Goal: Task Accomplishment & Management: Manage account settings

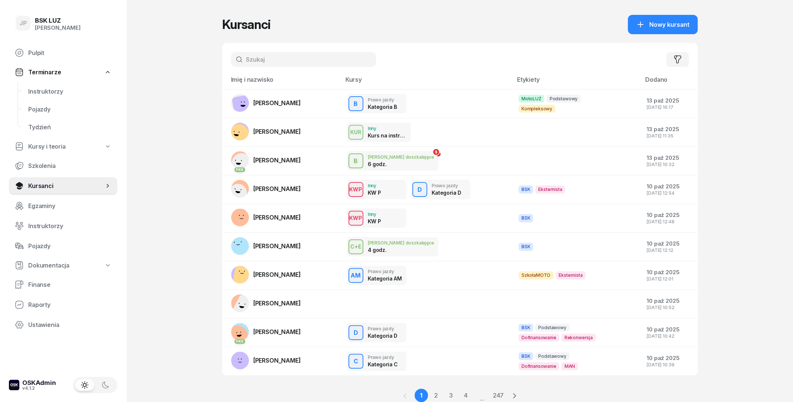
click at [311, 62] on input "text" at bounding box center [303, 59] width 145 height 15
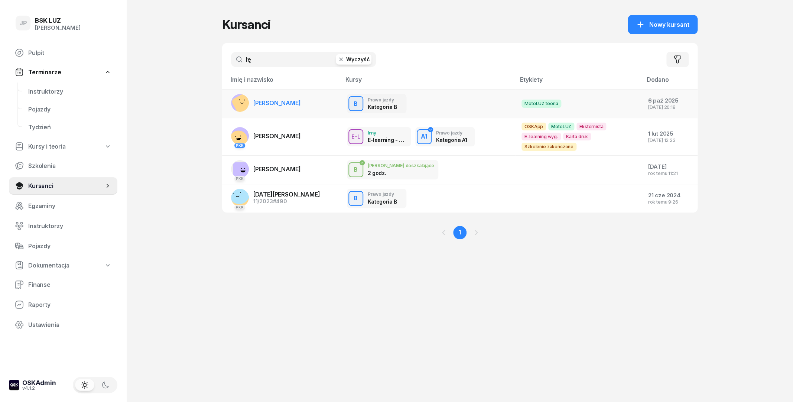
type input "łę"
click at [308, 109] on td "[PERSON_NAME]" at bounding box center [281, 103] width 119 height 29
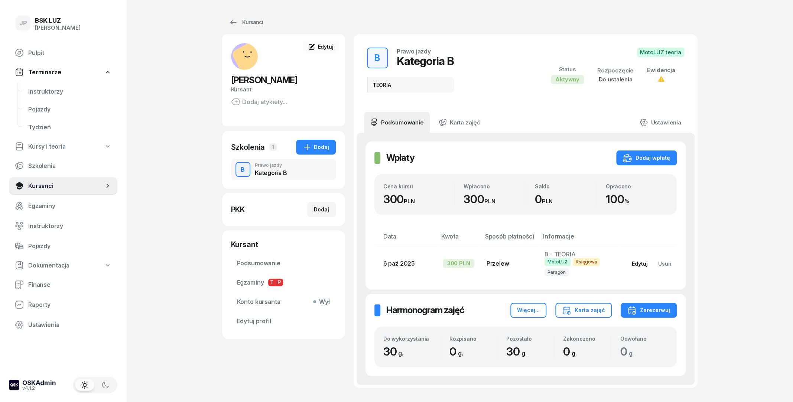
click at [636, 265] on div "Edytuj" at bounding box center [640, 263] width 16 height 6
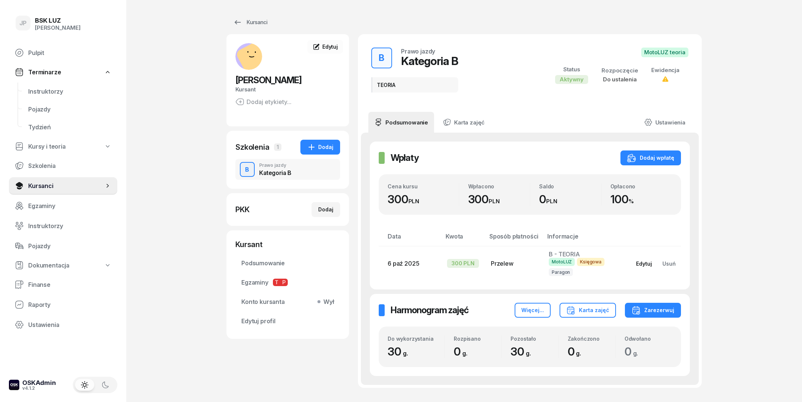
select select "transfer"
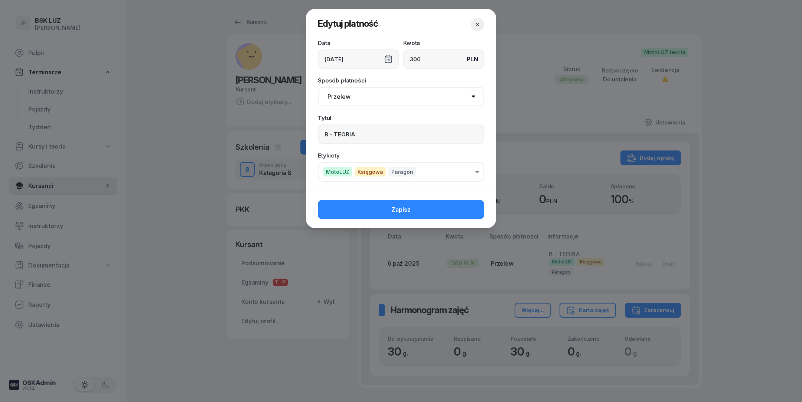
click at [477, 26] on icon "button" at bounding box center [478, 25] width 4 height 4
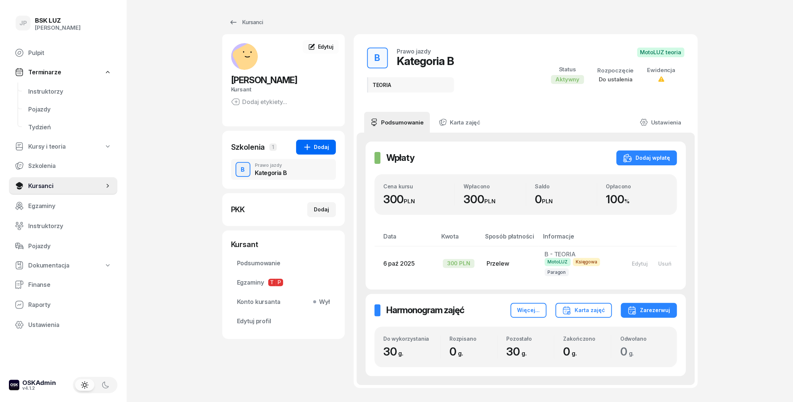
click at [326, 150] on div "Dodaj" at bounding box center [316, 147] width 26 height 9
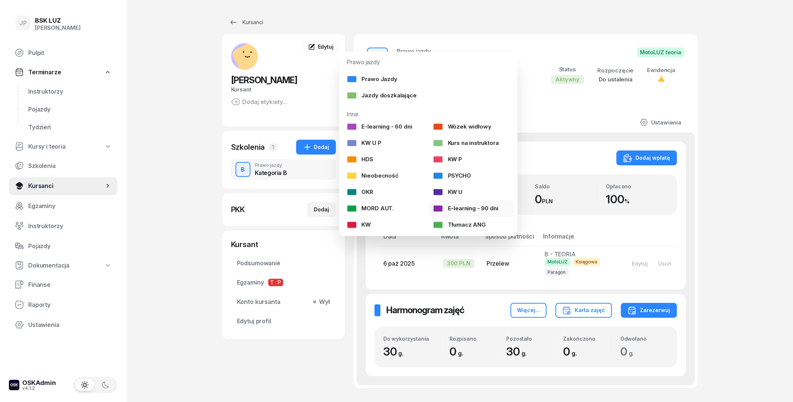
click at [476, 211] on div "E-learning - 90 dni" at bounding box center [465, 208] width 65 height 7
select select
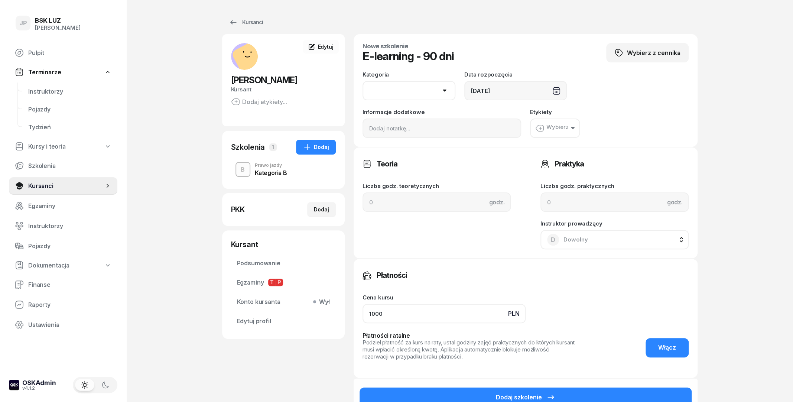
drag, startPoint x: 417, startPoint y: 313, endPoint x: 349, endPoint y: 317, distance: 68.1
click at [362, 317] on input "1000" at bounding box center [443, 313] width 163 height 19
type input "0"
click at [454, 258] on div "Płatności Cena kursu PLN 0 Płatności ratalne Podziel płatność za kurs na raty, …" at bounding box center [525, 318] width 344 height 120
click at [574, 133] on button "Wybierz" at bounding box center [555, 127] width 50 height 19
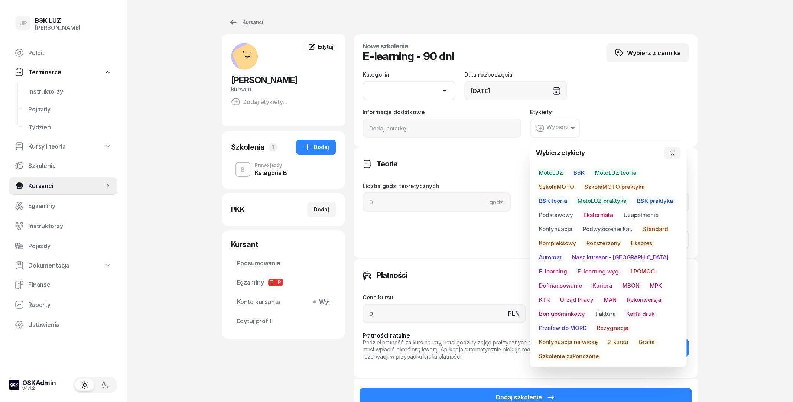
click at [570, 267] on span "E-learning" at bounding box center [552, 272] width 34 height 10
click at [628, 116] on div "Etykiety E-learning" at bounding box center [609, 123] width 159 height 29
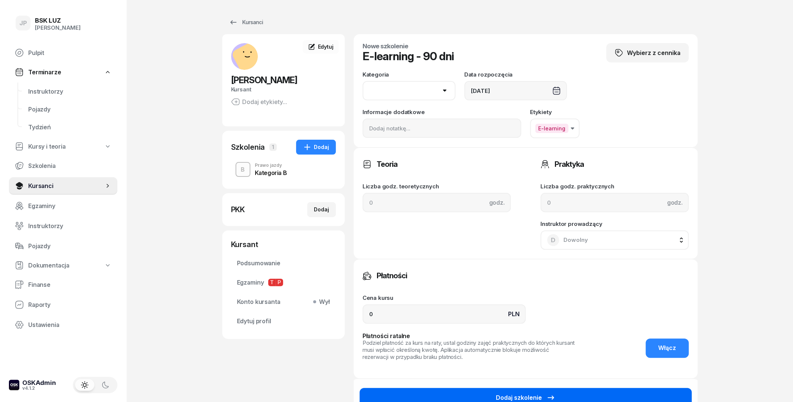
click at [530, 394] on div "Dodaj szkolenie" at bounding box center [525, 397] width 59 height 9
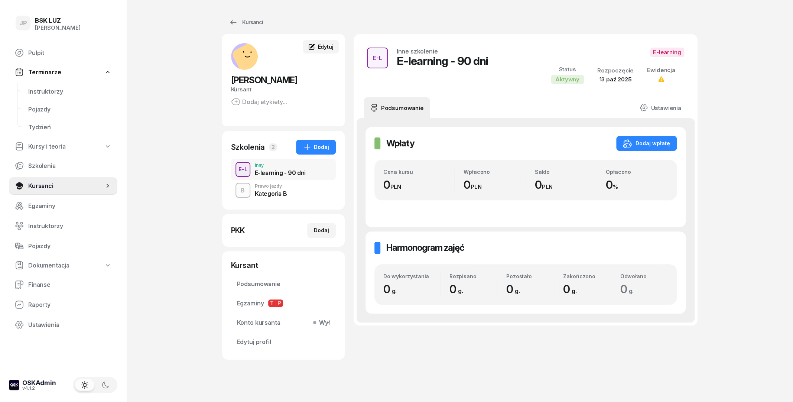
click at [320, 47] on span "Edytuj" at bounding box center [325, 46] width 16 height 6
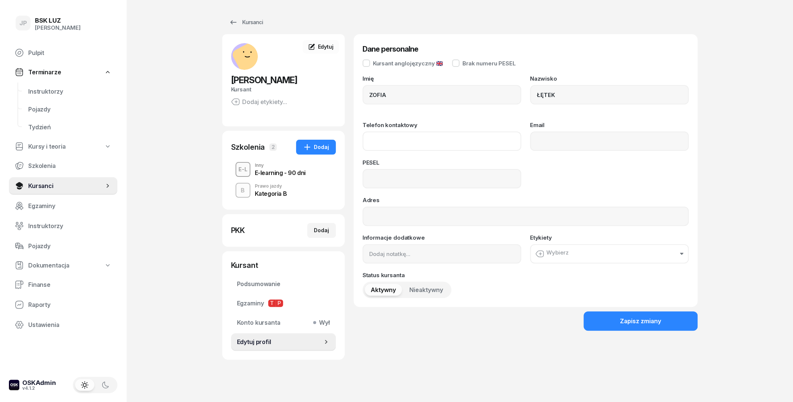
click at [460, 138] on input "Telefon kontaktowy" at bounding box center [441, 140] width 159 height 19
type input "604 768 083"
click at [636, 149] on input "Email" at bounding box center [609, 140] width 159 height 19
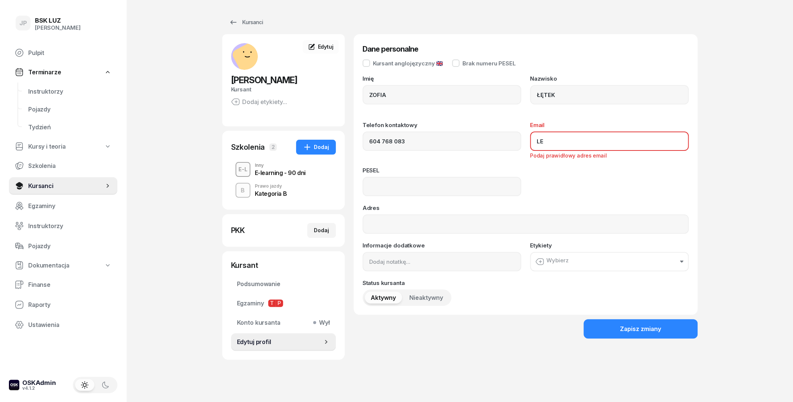
type input "L"
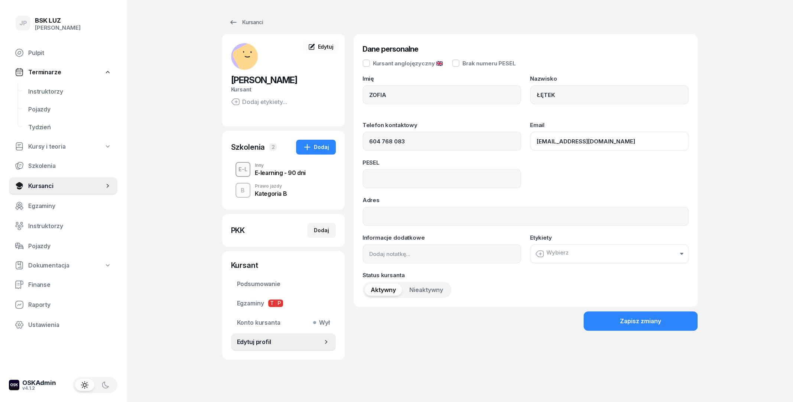
type input "[EMAIL_ADDRESS][DOMAIN_NAME]"
click at [469, 188] on input at bounding box center [441, 178] width 159 height 19
type input "07321307243"
click at [555, 248] on button "Wybierz" at bounding box center [609, 253] width 159 height 19
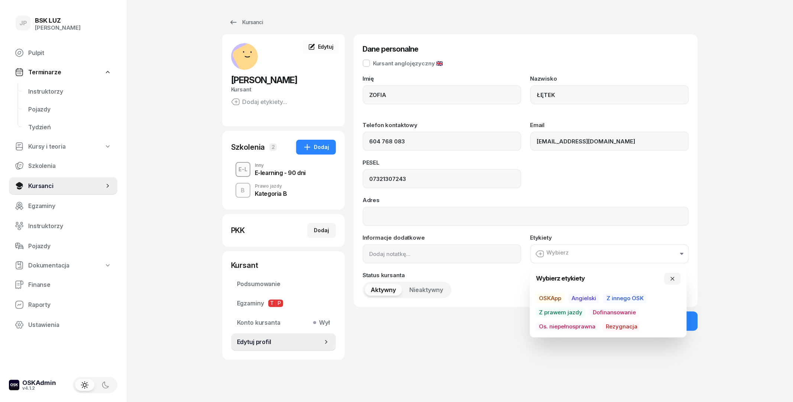
click at [585, 183] on div "PESEL 07321307243" at bounding box center [525, 174] width 326 height 29
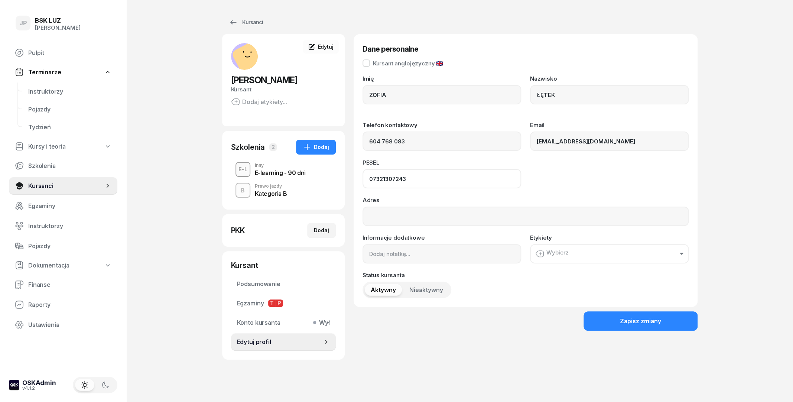
drag, startPoint x: 409, startPoint y: 177, endPoint x: 365, endPoint y: 178, distance: 43.8
click at [365, 178] on input "07321307243" at bounding box center [441, 178] width 159 height 19
drag, startPoint x: 605, startPoint y: 138, endPoint x: 526, endPoint y: 139, distance: 79.1
click at [530, 139] on input "[EMAIL_ADDRESS][DOMAIN_NAME]" at bounding box center [609, 140] width 159 height 19
drag, startPoint x: 412, startPoint y: 144, endPoint x: 351, endPoint y: 143, distance: 61.3
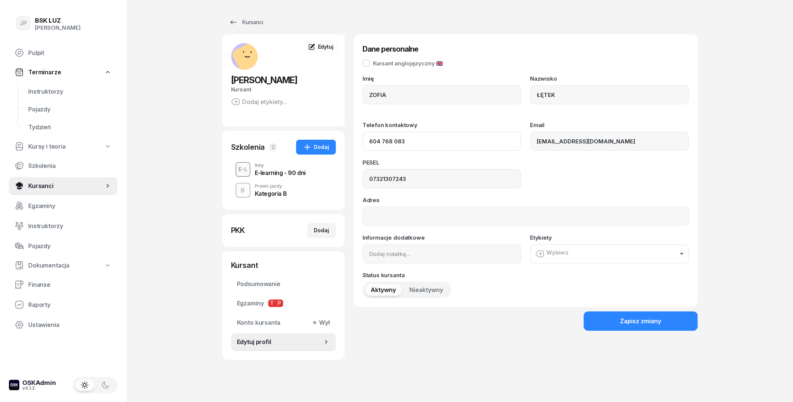
click at [362, 143] on input "604 768 083" at bounding box center [441, 140] width 159 height 19
drag, startPoint x: 393, startPoint y: 90, endPoint x: 358, endPoint y: 95, distance: 35.3
click at [362, 95] on input "ZOFIA" at bounding box center [441, 94] width 159 height 19
drag, startPoint x: 574, startPoint y: 95, endPoint x: 511, endPoint y: 95, distance: 63.5
click at [530, 95] on input "ŁĘTEK" at bounding box center [609, 94] width 159 height 19
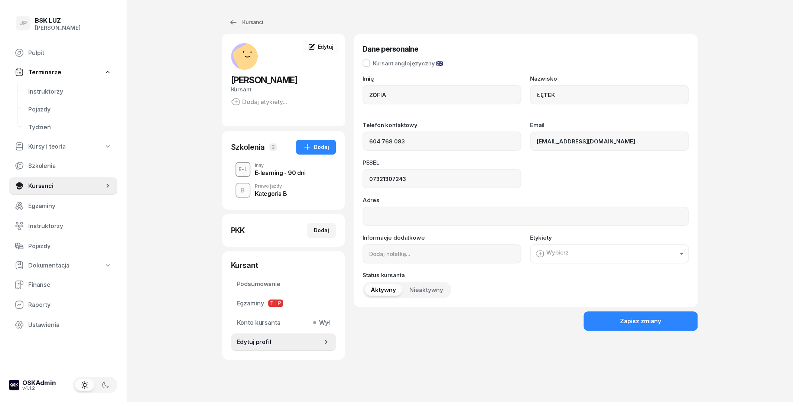
click at [293, 174] on div "E-learning - 90 dni" at bounding box center [280, 173] width 51 height 6
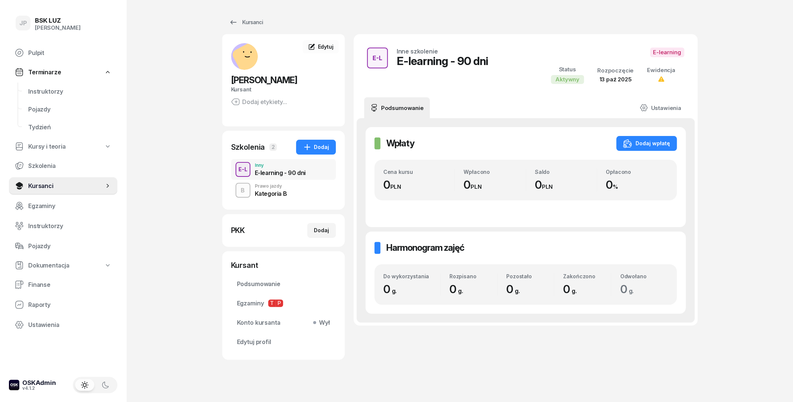
click at [274, 193] on div "Kategoria B" at bounding box center [271, 193] width 32 height 6
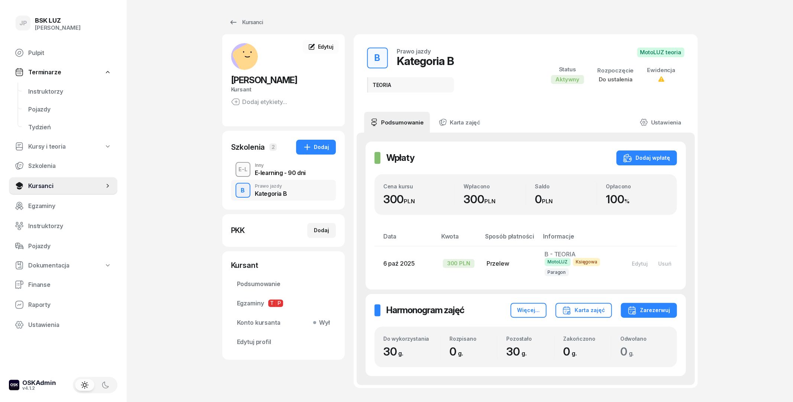
click at [274, 169] on div "E-learning - 90 dni" at bounding box center [280, 171] width 51 height 8
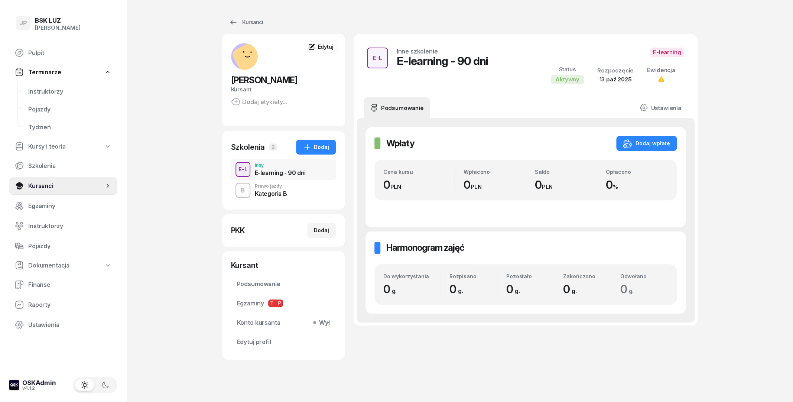
click at [275, 191] on div "Kategoria B" at bounding box center [271, 193] width 32 height 6
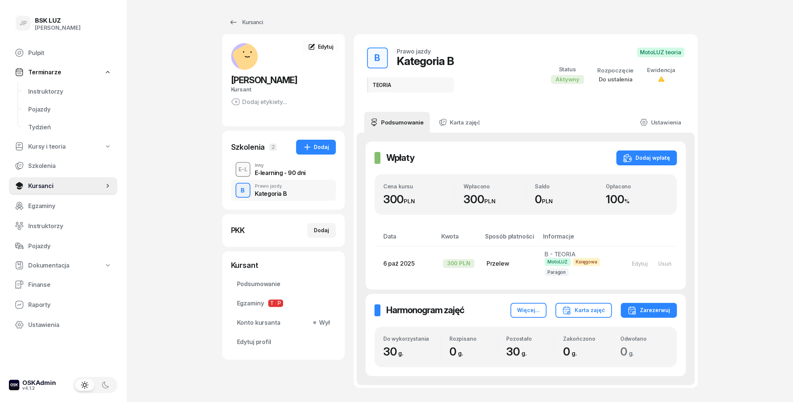
click at [275, 173] on div "E-learning - 90 dni" at bounding box center [280, 173] width 51 height 6
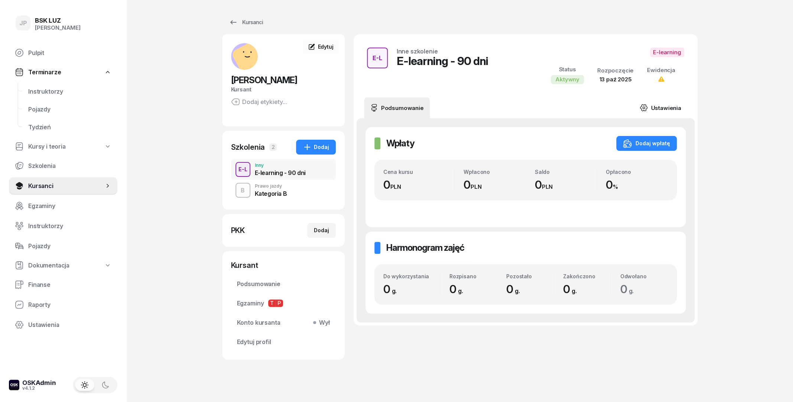
click at [680, 107] on link "Ustawienia" at bounding box center [659, 107] width 53 height 21
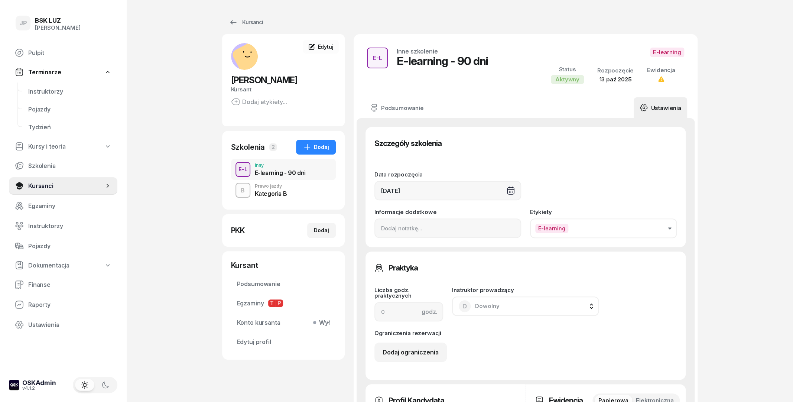
click at [600, 229] on button "E-learning" at bounding box center [603, 228] width 147 height 20
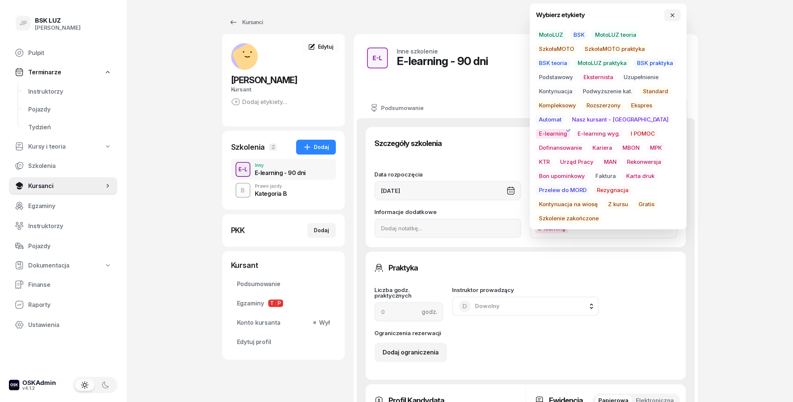
click at [575, 135] on span "E-learning wyg." at bounding box center [598, 134] width 49 height 10
click at [570, 129] on span "E-learning" at bounding box center [552, 134] width 34 height 10
click at [737, 225] on div "JP BSK [PERSON_NAME] Pulpit Terminarze Instruktorzy Pojazdy Tydzień Kursy i teo…" at bounding box center [396, 362] width 793 height 724
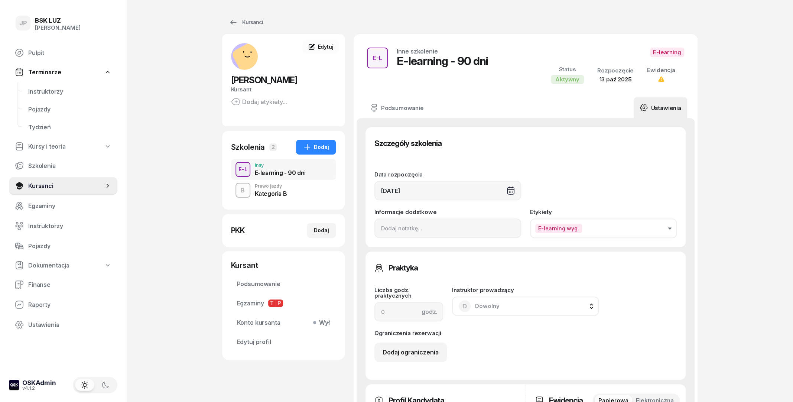
click at [296, 196] on div "B Prawo jazdy Kategoria B" at bounding box center [283, 190] width 105 height 21
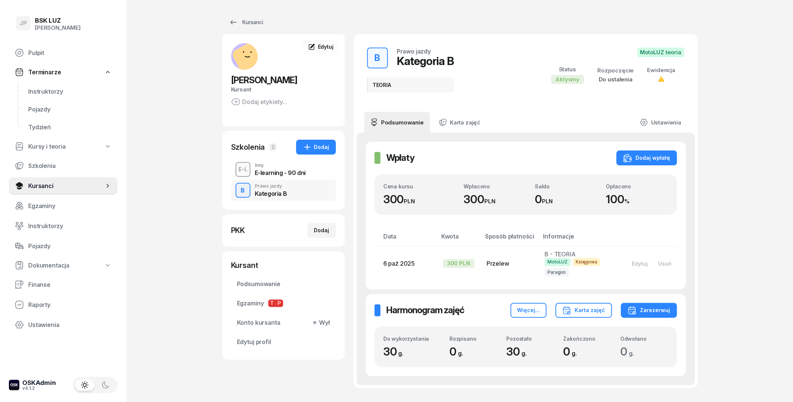
click at [293, 172] on div "E-learning - 90 dni" at bounding box center [280, 173] width 51 height 6
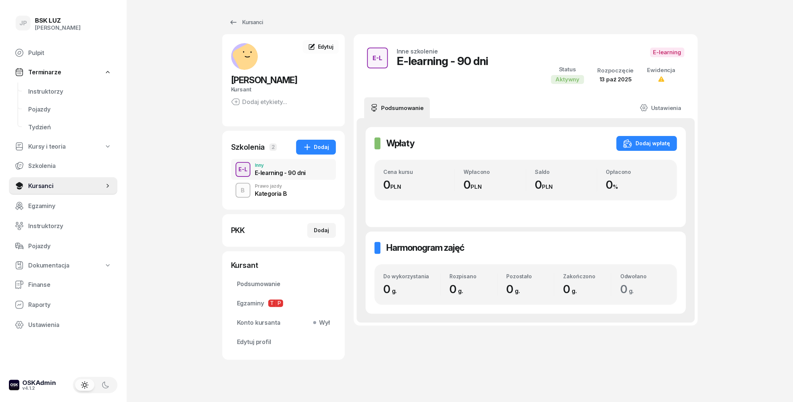
click at [285, 196] on div "Kategoria B" at bounding box center [271, 193] width 32 height 6
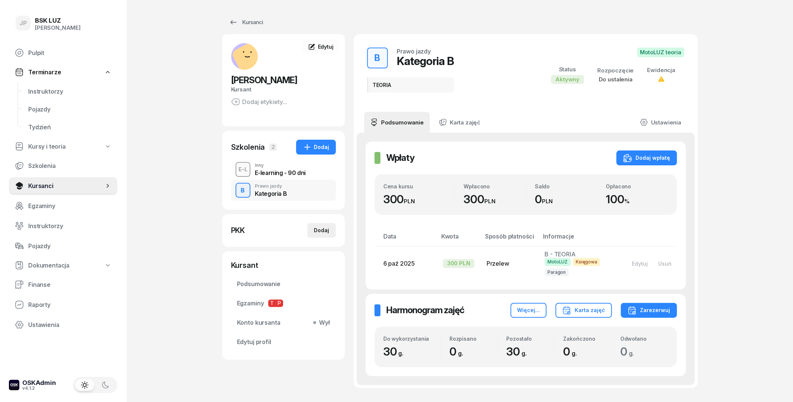
click at [320, 232] on div "Dodaj" at bounding box center [321, 230] width 15 height 9
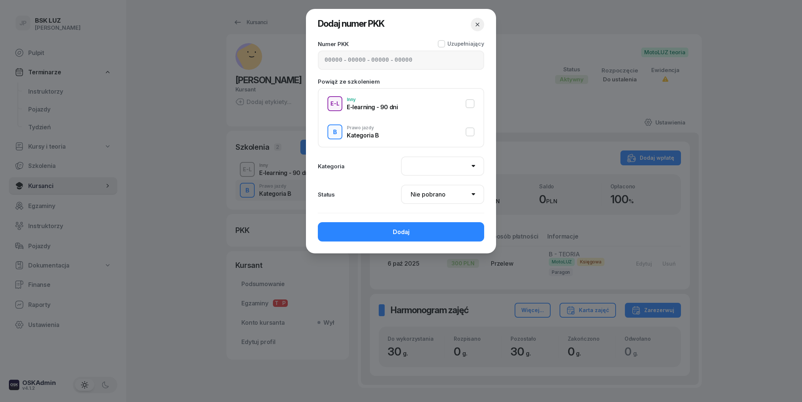
click at [401, 156] on select "AM A1 A2 A B1 B B+E C1 C1+E C C+E D1 D1+E D D+E T Tram C+CE C+D" at bounding box center [442, 165] width 83 height 19
select select "B"
click option "B" at bounding box center [0, 0] width 0 height 0
click at [401, 185] on select "Nie pobrano Pobrano Zwrócono Zaktualizowano" at bounding box center [442, 194] width 83 height 19
click option "Nie pobrano" at bounding box center [0, 0] width 0 height 0
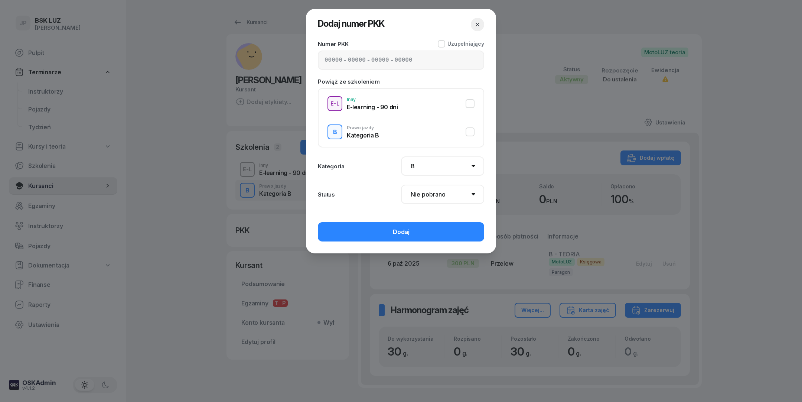
click at [327, 58] on input at bounding box center [333, 60] width 18 height 7
type input "52581"
type input "00130"
drag, startPoint x: 426, startPoint y: 25, endPoint x: 433, endPoint y: 68, distance: 43.9
click at [433, 68] on div "Dodaj numer PKK Numer PKK Uzupełniający 52581 - 00130 - - Powiąż ze szkoleniem …" at bounding box center [401, 131] width 190 height 244
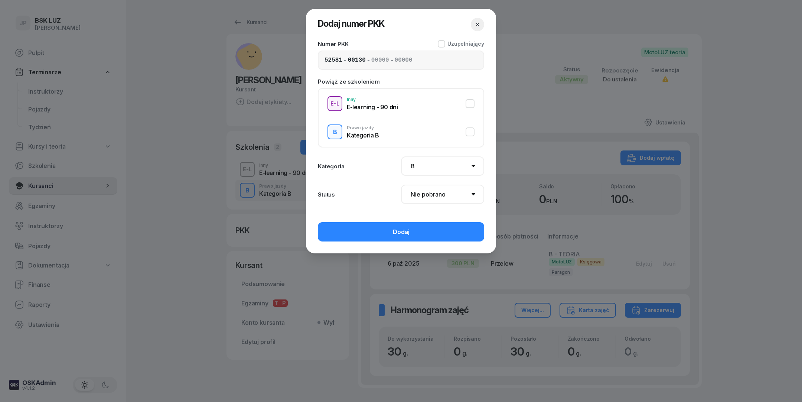
click at [411, 35] on header "Dodaj numer PKK" at bounding box center [401, 24] width 190 height 31
click at [378, 62] on input at bounding box center [380, 60] width 18 height 7
click at [375, 45] on div "Numer PKK Uzupełniający" at bounding box center [401, 43] width 166 height 7
click at [379, 62] on input at bounding box center [380, 60] width 18 height 7
click at [381, 61] on input at bounding box center [380, 60] width 18 height 7
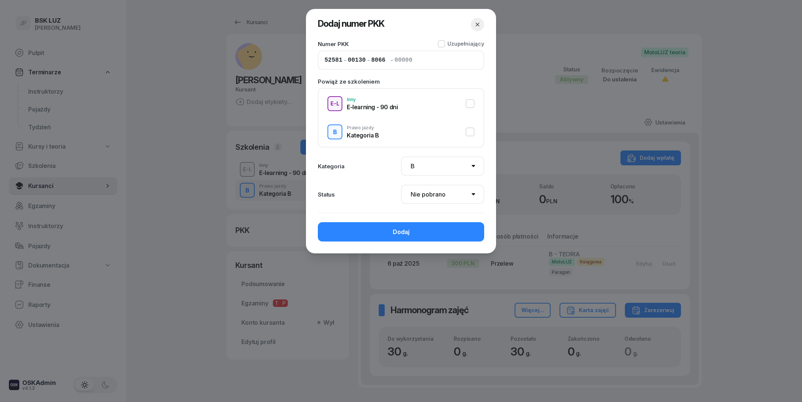
type input "80663"
type input "79122"
click at [368, 228] on button "Dodaj" at bounding box center [401, 231] width 166 height 19
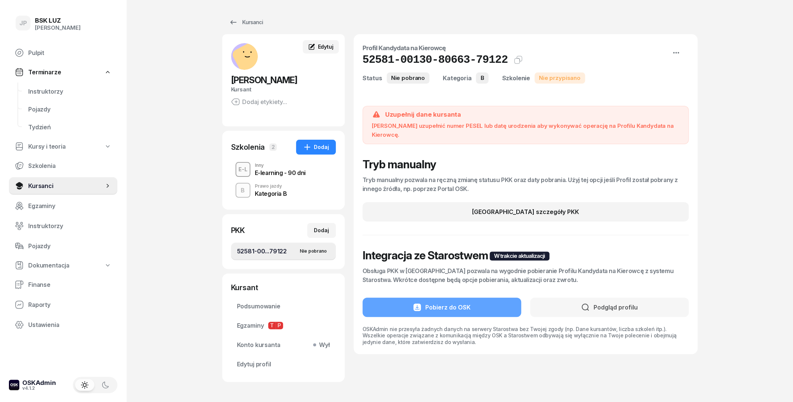
click at [325, 45] on span "Edytuj" at bounding box center [325, 46] width 16 height 6
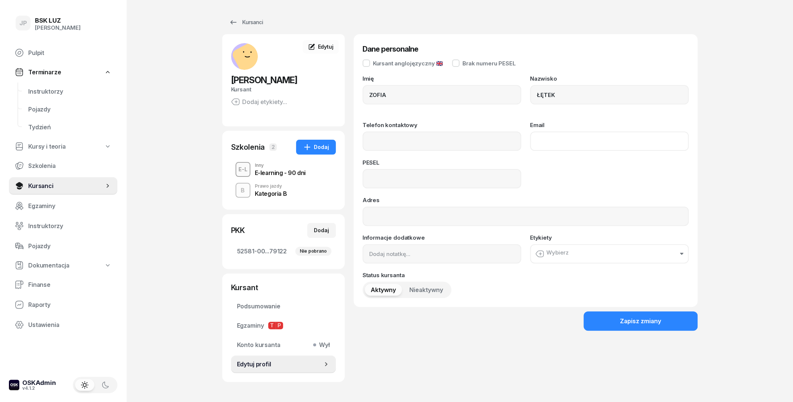
click at [545, 137] on input "Email" at bounding box center [609, 140] width 159 height 19
click at [489, 139] on input "Telefon kontaktowy" at bounding box center [441, 140] width 159 height 19
type input "604 768 083"
click at [561, 140] on input "Email" at bounding box center [609, 140] width 159 height 19
type input "[EMAIL_ADDRESS][DOMAIN_NAME]"
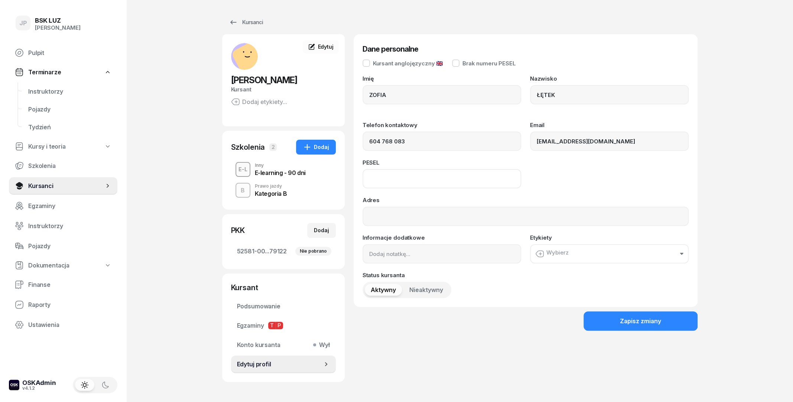
click at [500, 179] on input at bounding box center [441, 178] width 159 height 19
type input "07321307243"
click at [680, 313] on button "Zapisz zmiany" at bounding box center [640, 320] width 114 height 19
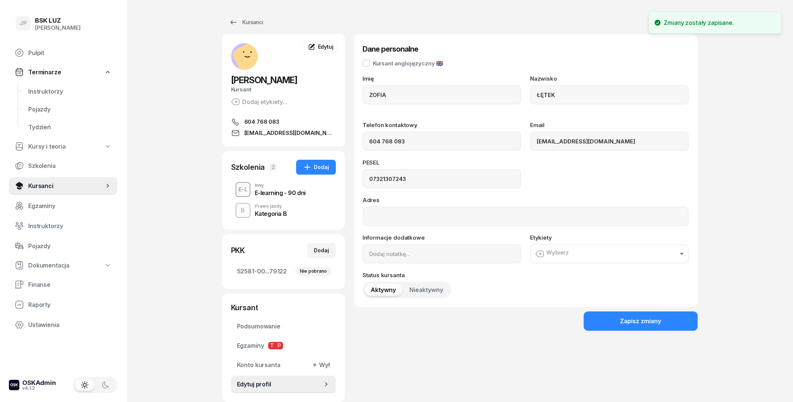
click at [280, 188] on div "E-learning - 90 dni" at bounding box center [280, 191] width 51 height 8
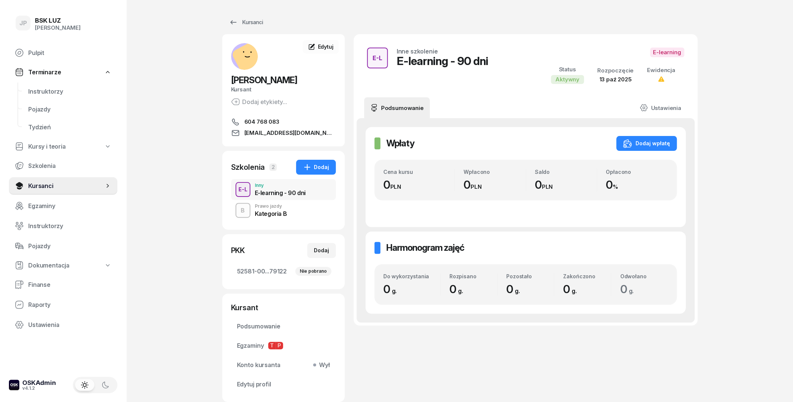
click at [285, 216] on div "Kategoria B" at bounding box center [271, 214] width 32 height 6
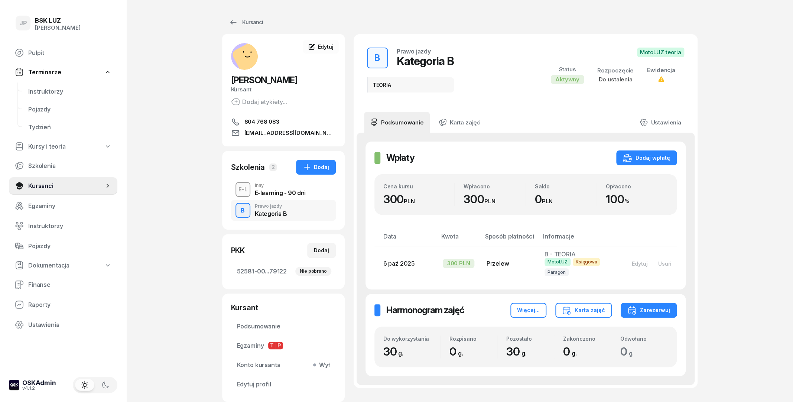
click at [286, 195] on div "E-learning - 90 dni" at bounding box center [280, 193] width 51 height 6
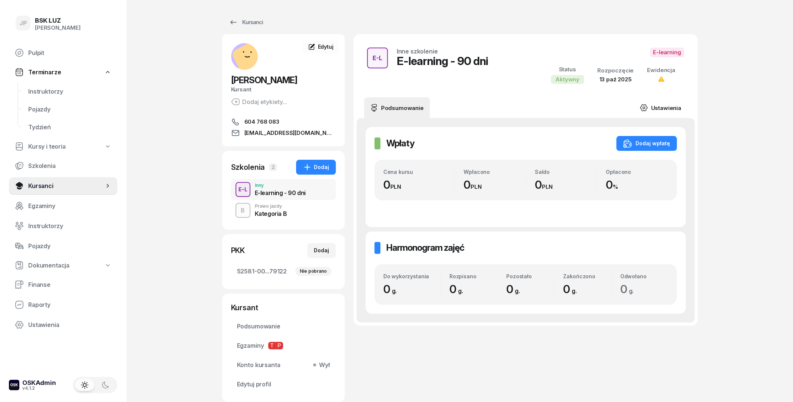
click at [656, 107] on link "Ustawienia" at bounding box center [659, 107] width 53 height 21
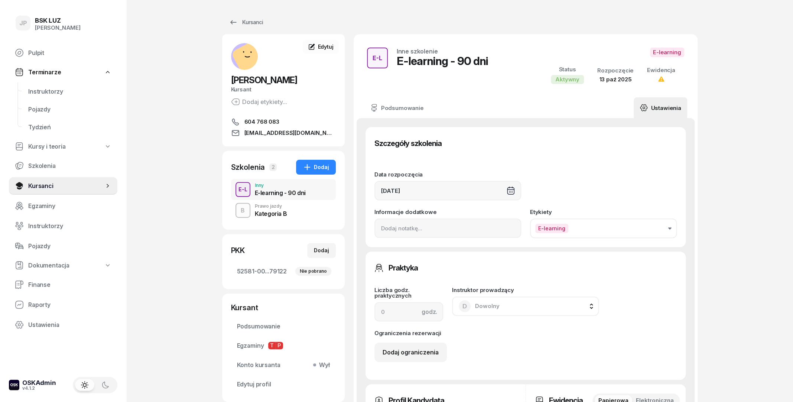
click at [627, 233] on button "E-learning" at bounding box center [603, 228] width 147 height 20
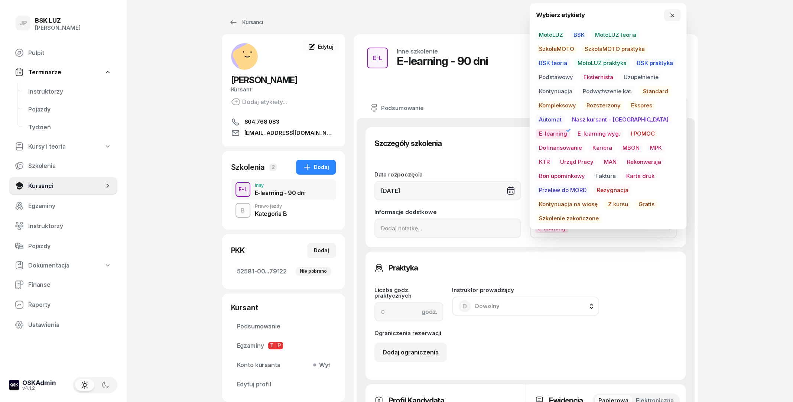
click at [574, 134] on span "E-learning wyg." at bounding box center [598, 134] width 49 height 10
click at [570, 129] on span "E-learning" at bounding box center [552, 134] width 34 height 10
click at [678, 15] on button "button" at bounding box center [672, 15] width 16 height 12
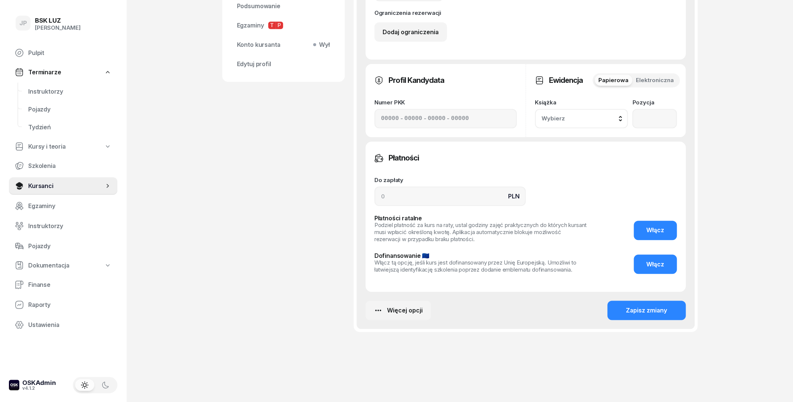
scroll to position [322, 0]
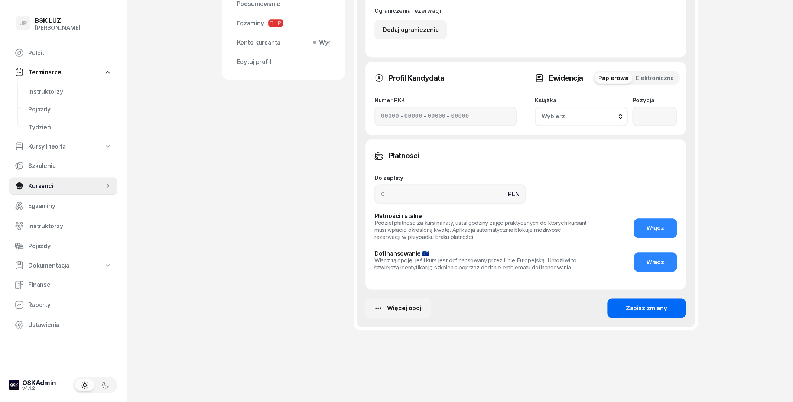
click at [633, 304] on div "Zapisz zmiany" at bounding box center [646, 307] width 41 height 7
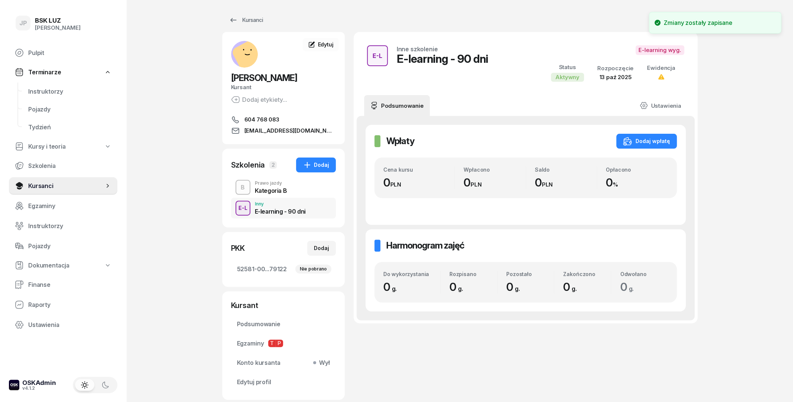
scroll to position [0, 0]
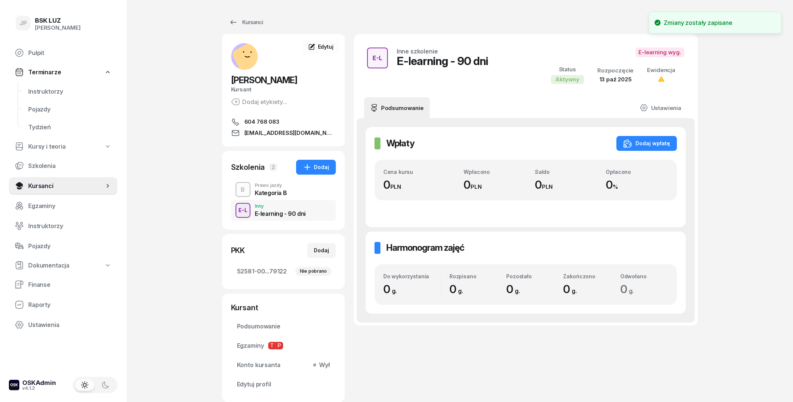
click at [287, 193] on div "B Prawo jazdy Kategoria B" at bounding box center [283, 189] width 105 height 21
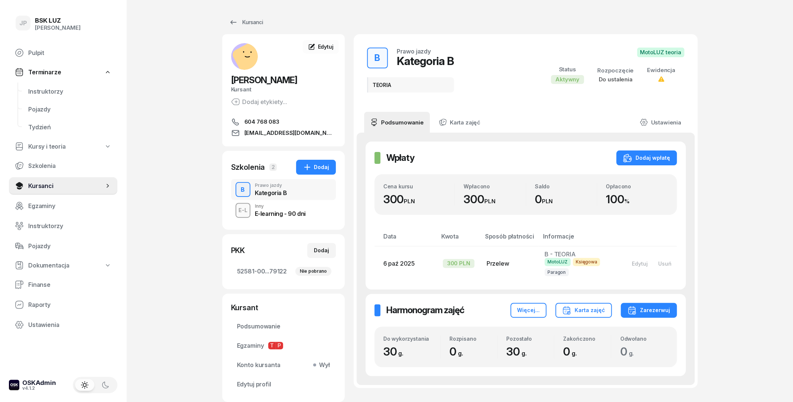
click at [288, 215] on div "E-learning - 90 dni" at bounding box center [280, 214] width 51 height 6
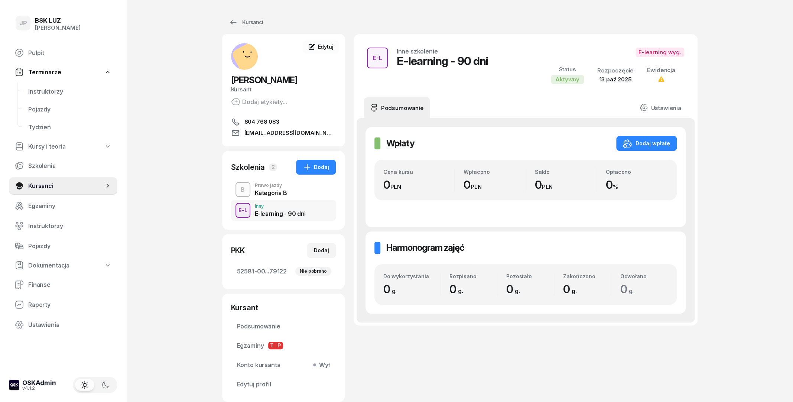
click at [274, 184] on div "Prawo jazdy" at bounding box center [271, 185] width 32 height 4
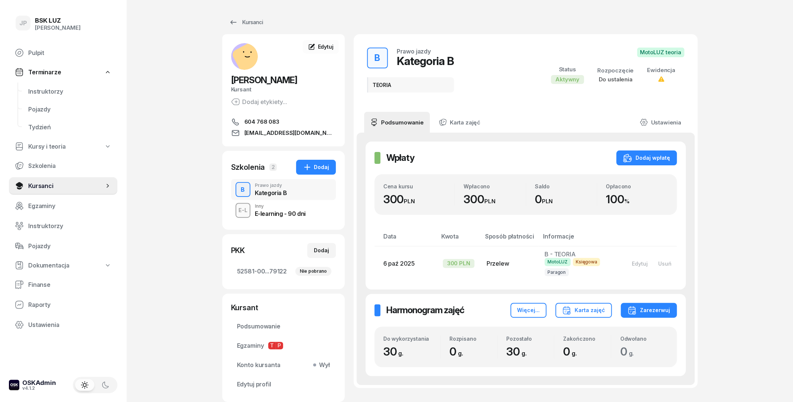
click at [294, 216] on div "E-learning - 90 dni" at bounding box center [280, 214] width 51 height 6
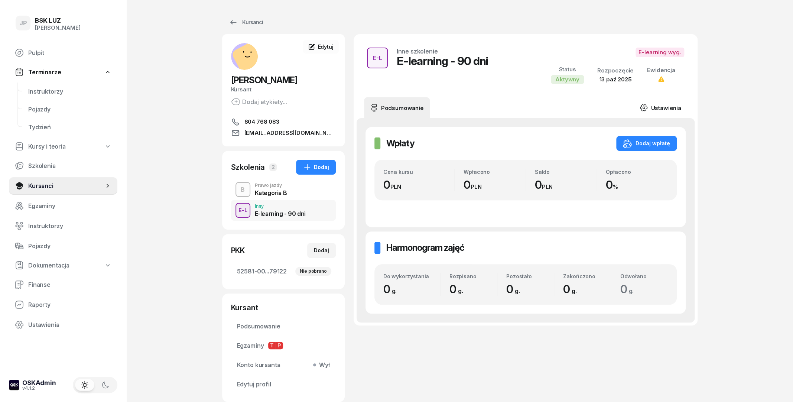
click at [666, 108] on link "Ustawienia" at bounding box center [659, 107] width 53 height 21
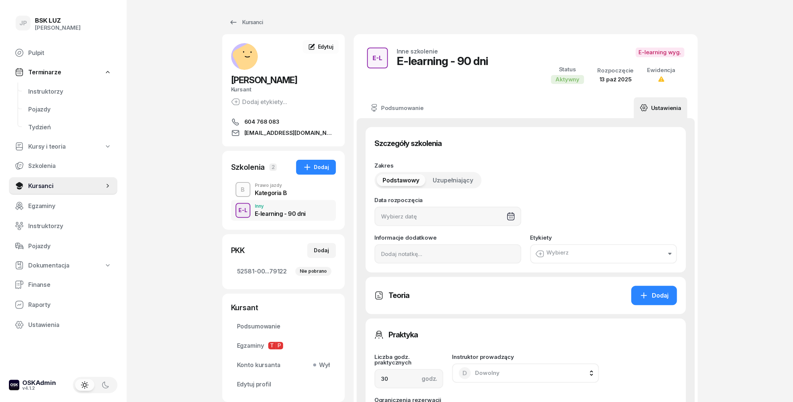
type input "[DATE]"
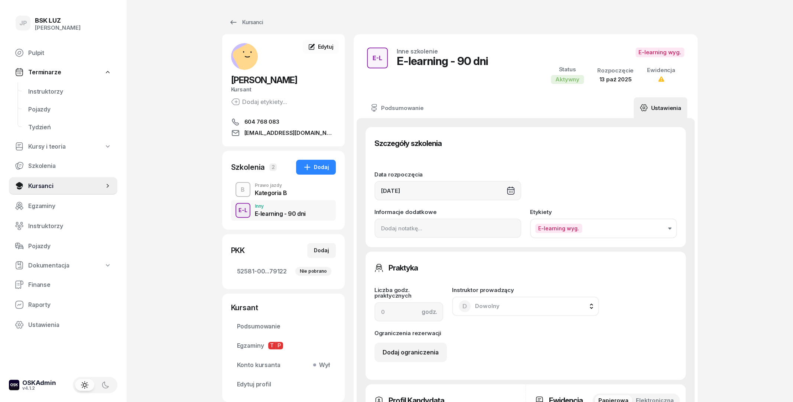
click at [601, 226] on button "E-learning wyg." at bounding box center [603, 228] width 147 height 20
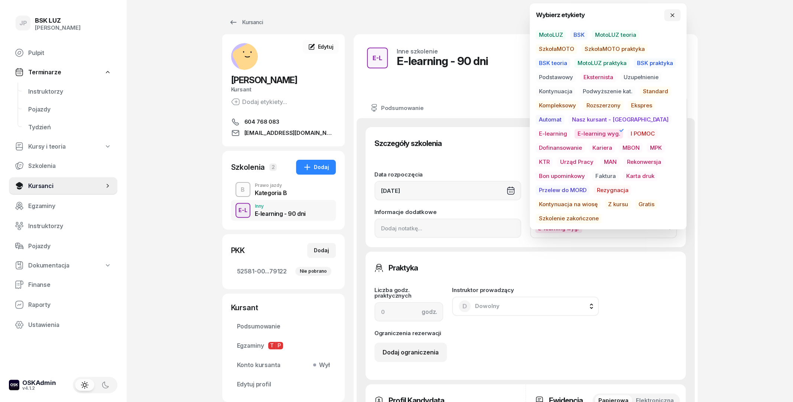
click at [574, 134] on span "E-learning wyg." at bounding box center [598, 134] width 49 height 10
click at [670, 265] on div "Praktyka" at bounding box center [525, 267] width 302 height 15
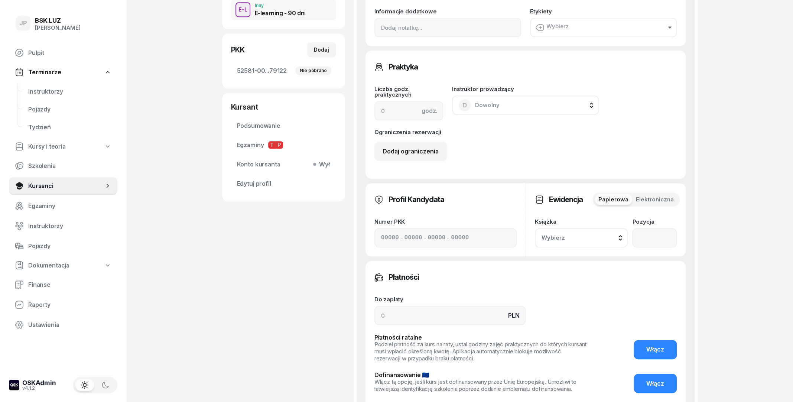
scroll to position [40, 0]
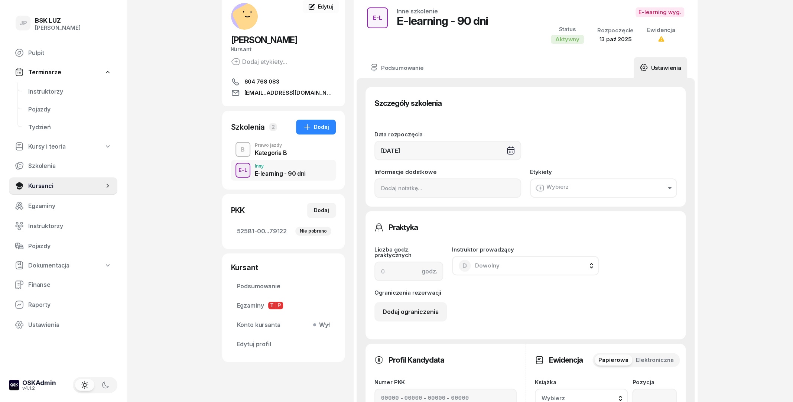
click at [285, 170] on div "E-learning - 90 dni" at bounding box center [280, 172] width 51 height 8
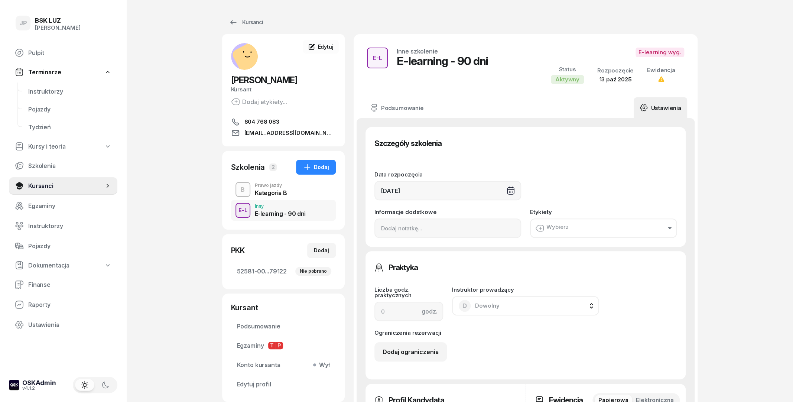
click at [530, 139] on div "Szczegóły szkolenia" at bounding box center [525, 143] width 302 height 15
click at [676, 102] on link "Ustawienia" at bounding box center [659, 107] width 53 height 21
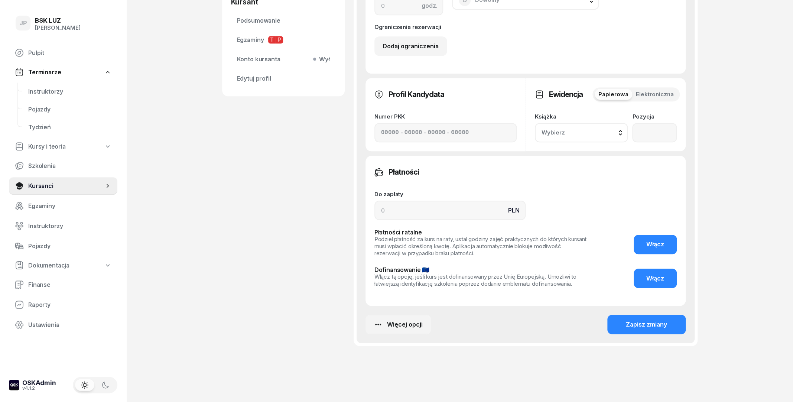
scroll to position [322, 0]
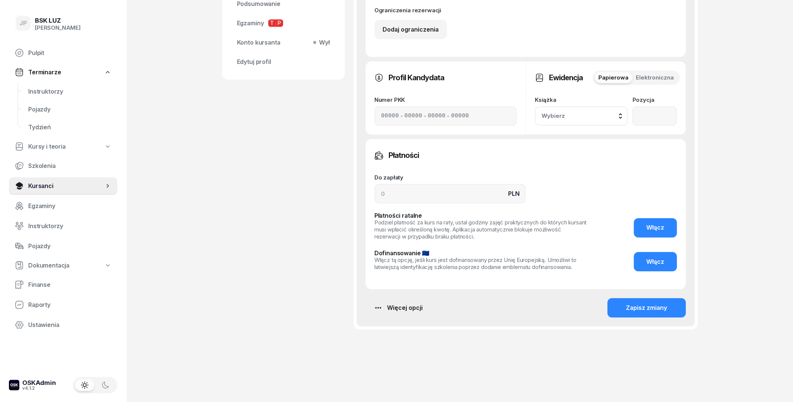
click at [419, 305] on div "Więcej opcji" at bounding box center [397, 307] width 49 height 9
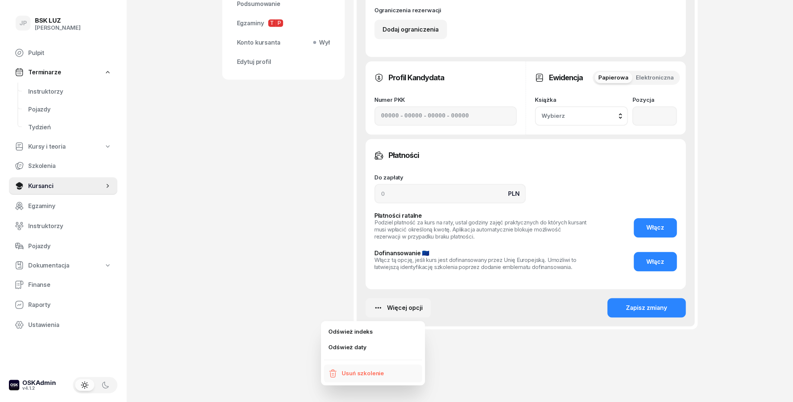
click at [391, 374] on link "Usuń szkolenie" at bounding box center [373, 373] width 98 height 18
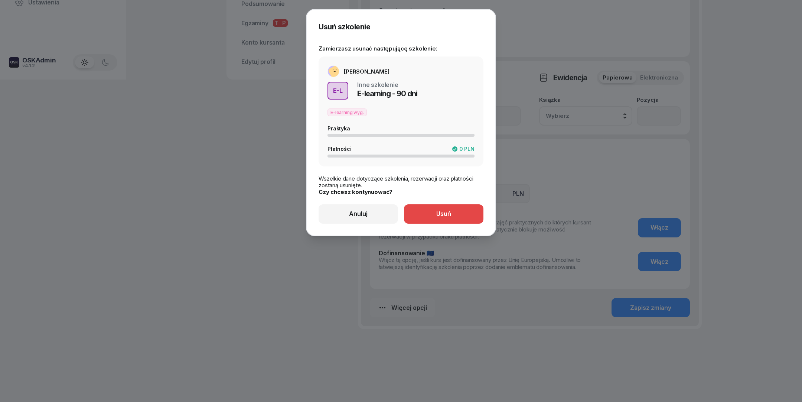
click at [412, 209] on button "Usuń" at bounding box center [443, 213] width 79 height 19
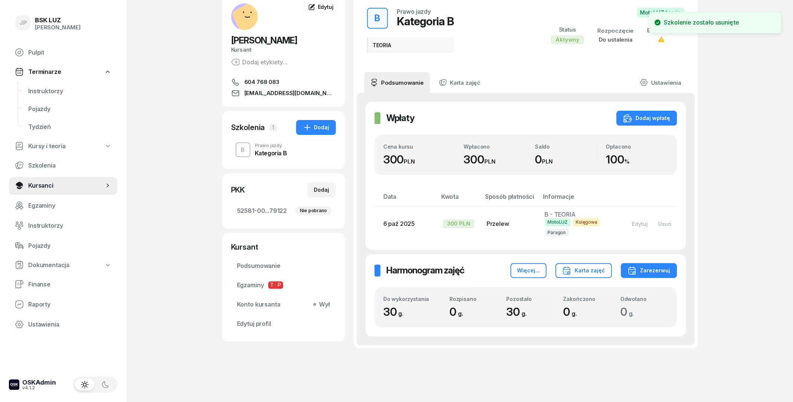
scroll to position [0, 0]
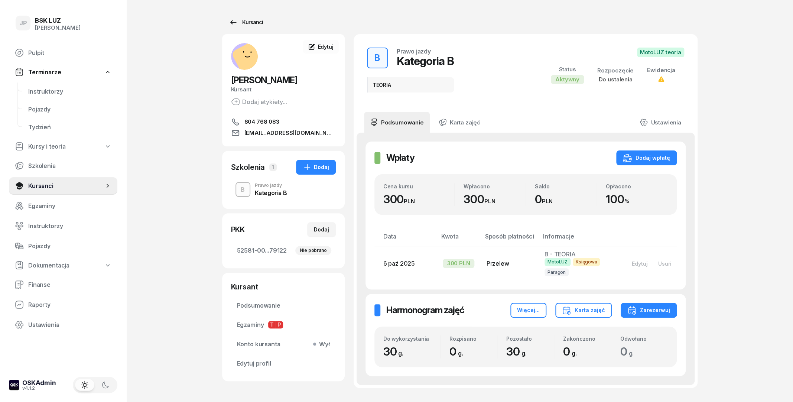
click at [257, 23] on div "Kursanci" at bounding box center [246, 22] width 34 height 9
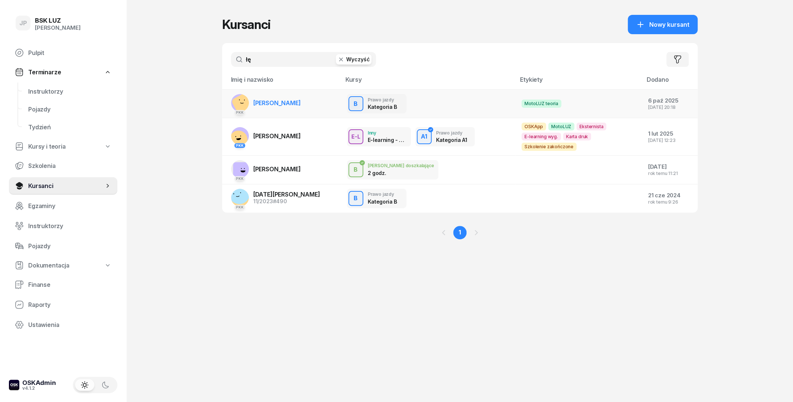
click at [289, 105] on span "[PERSON_NAME]" at bounding box center [277, 102] width 48 height 7
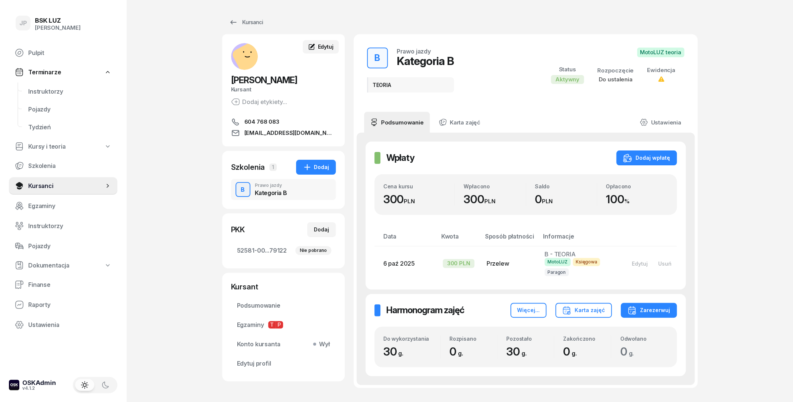
click at [311, 49] on icon at bounding box center [312, 47] width 6 height 6
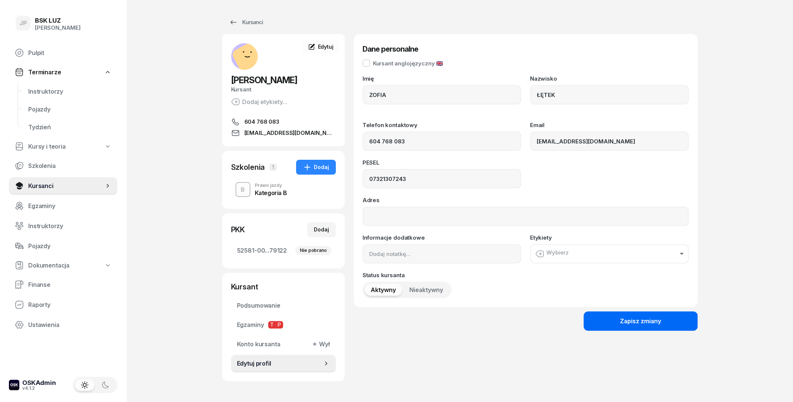
click at [688, 324] on button "Zapisz zmiany" at bounding box center [640, 320] width 114 height 19
click at [230, 21] on icon at bounding box center [233, 22] width 9 height 9
